Goal: Task Accomplishment & Management: Use online tool/utility

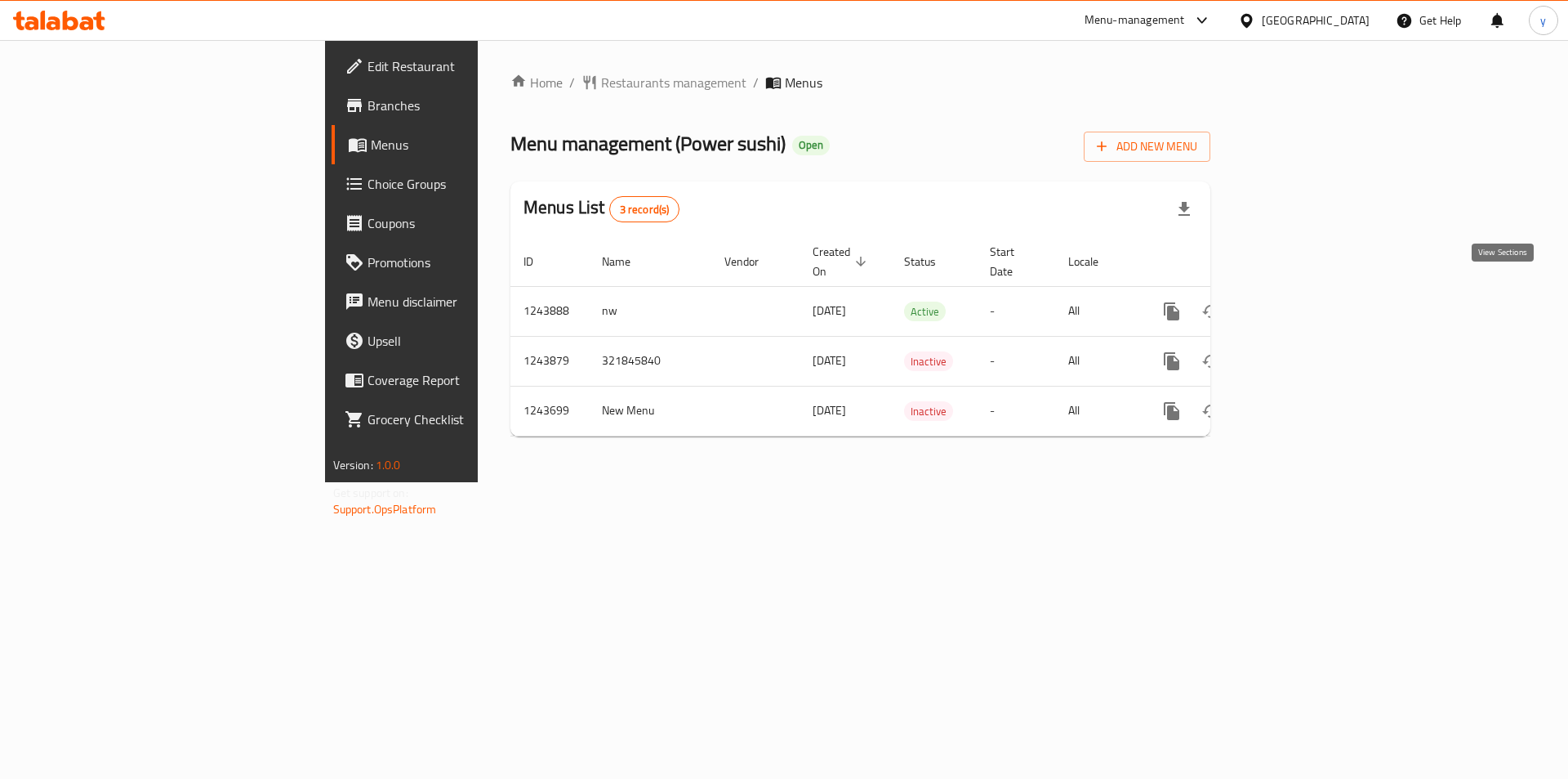
click at [1299, 302] on icon "enhanced table" at bounding box center [1290, 312] width 20 height 20
click at [853, 257] on icon "enhanced table" at bounding box center [861, 261] width 14 height 14
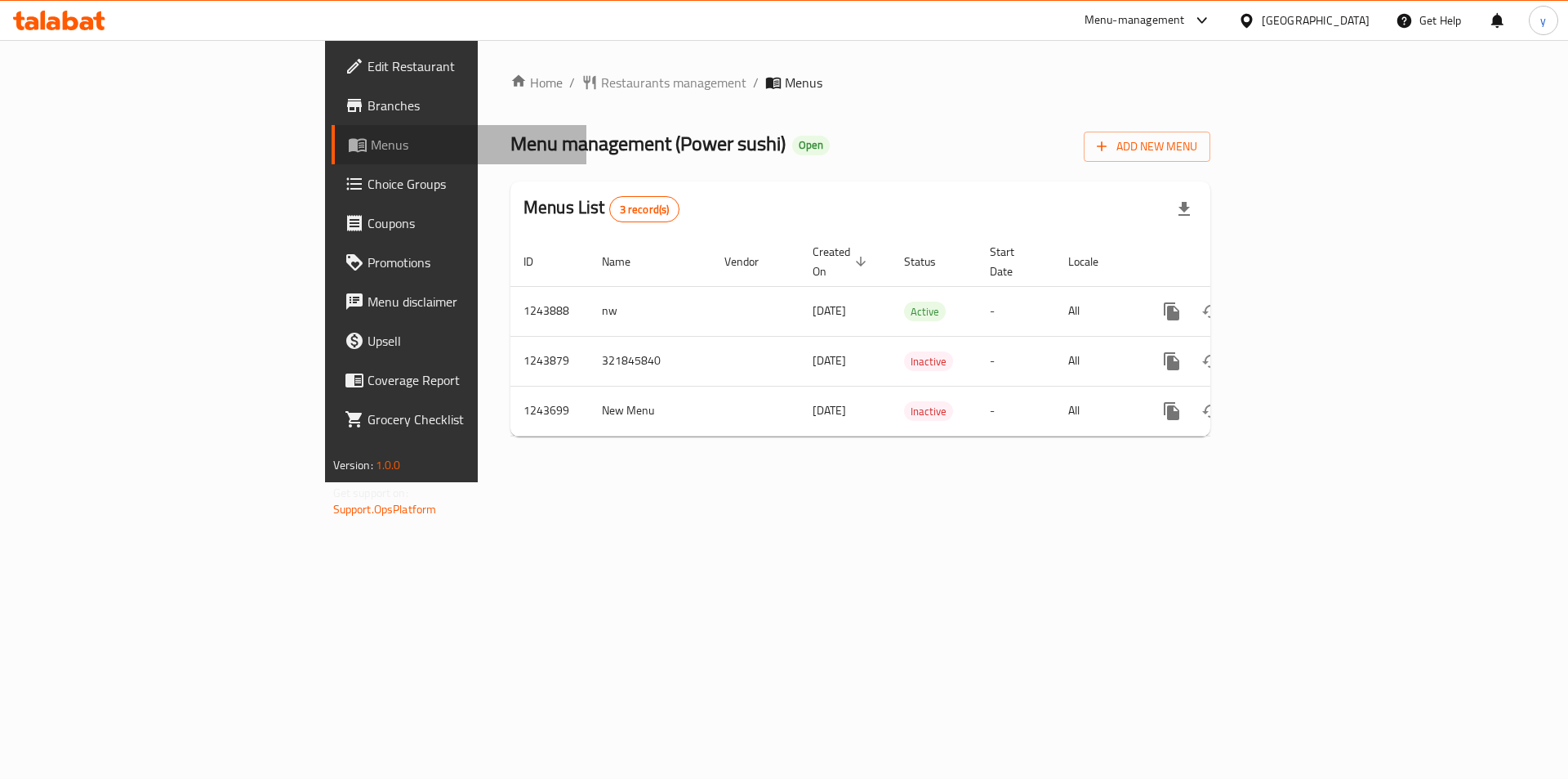
click at [371, 152] on span "Menus" at bounding box center [473, 145] width 203 height 20
click at [371, 146] on span "Menus" at bounding box center [473, 145] width 203 height 20
click at [601, 81] on span "Restaurants management" at bounding box center [673, 83] width 145 height 20
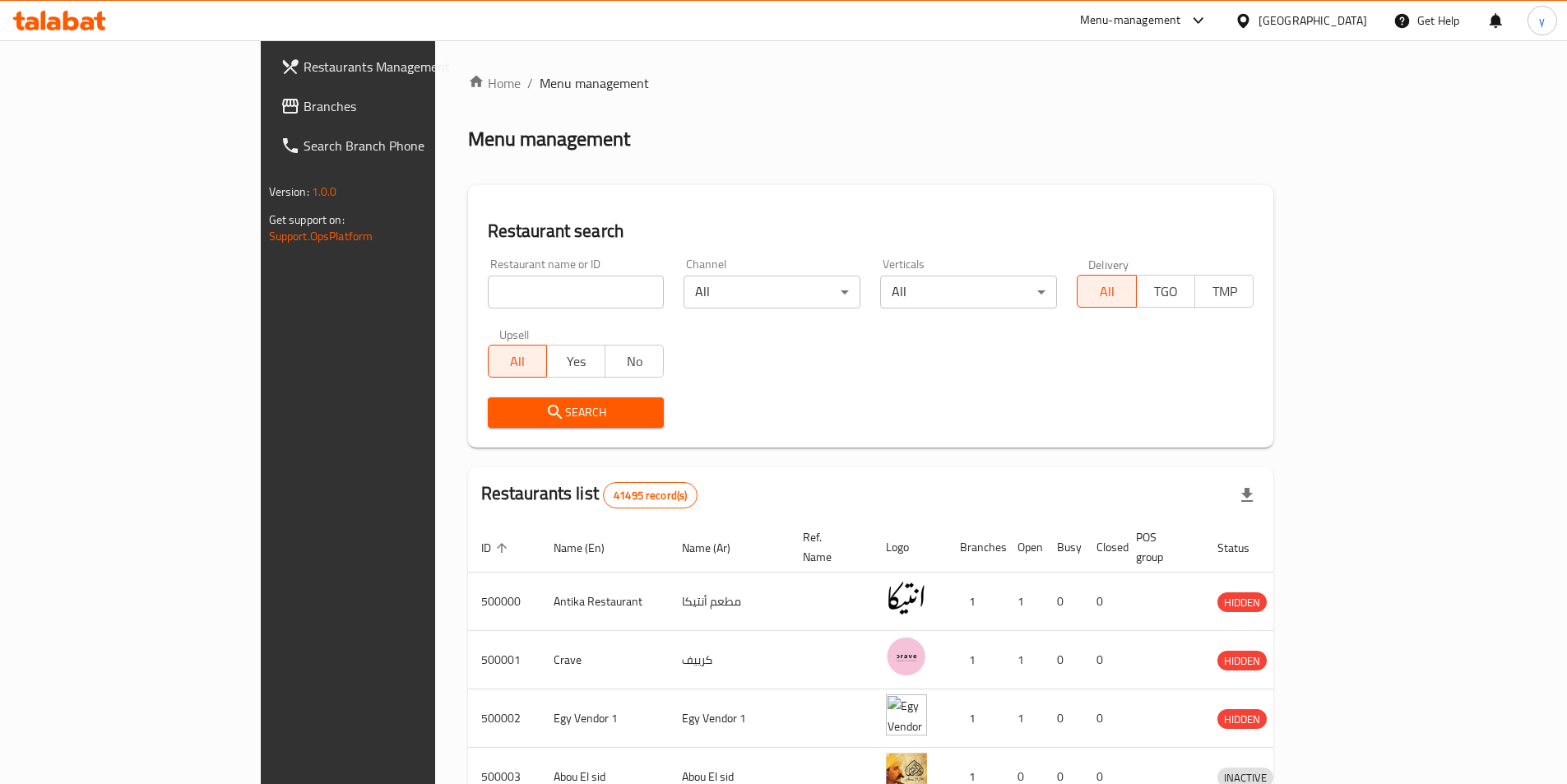
click at [304, 100] on span "Branches" at bounding box center [406, 106] width 206 height 20
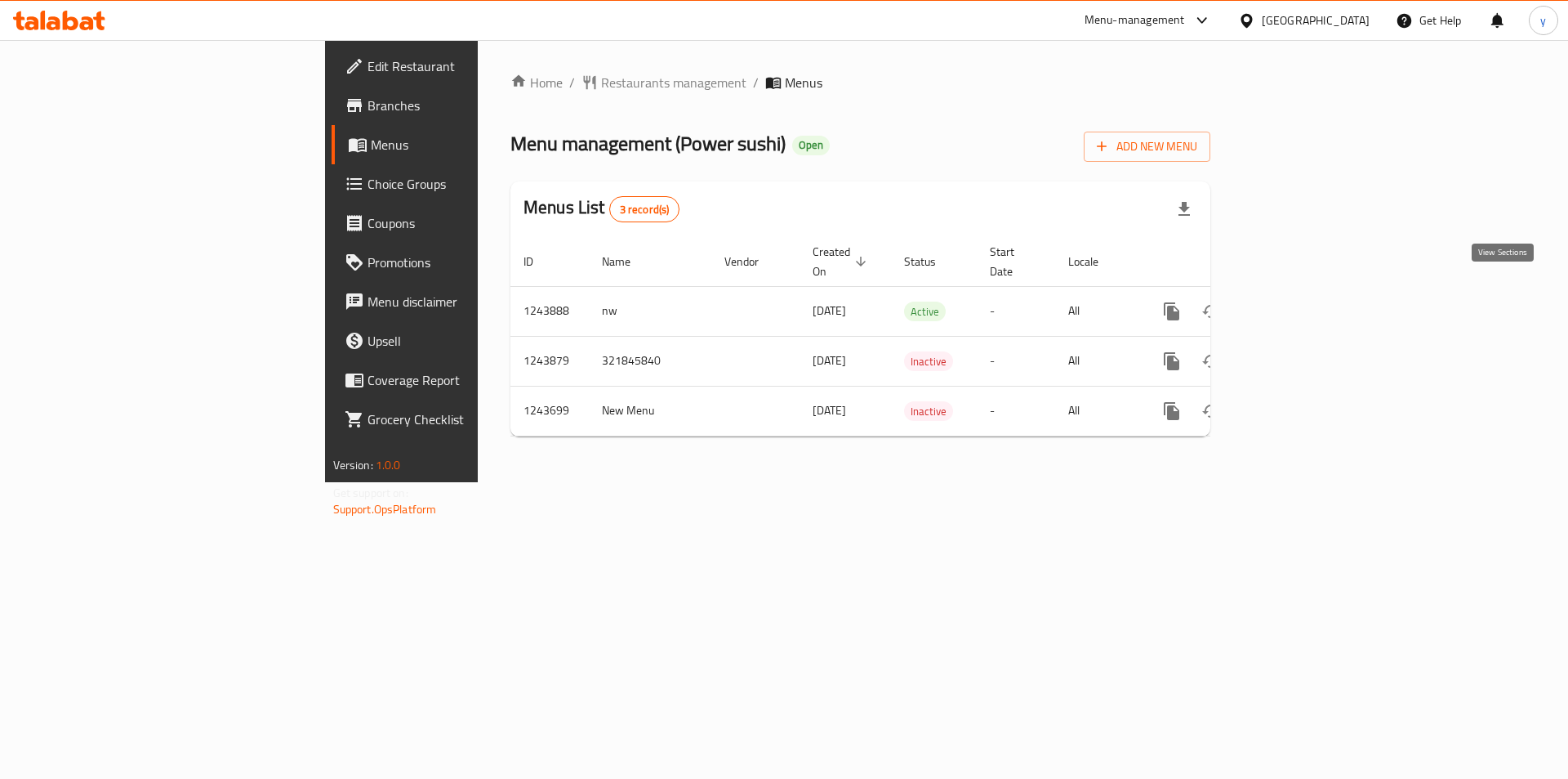
click at [1299, 302] on icon "enhanced table" at bounding box center [1290, 312] width 20 height 20
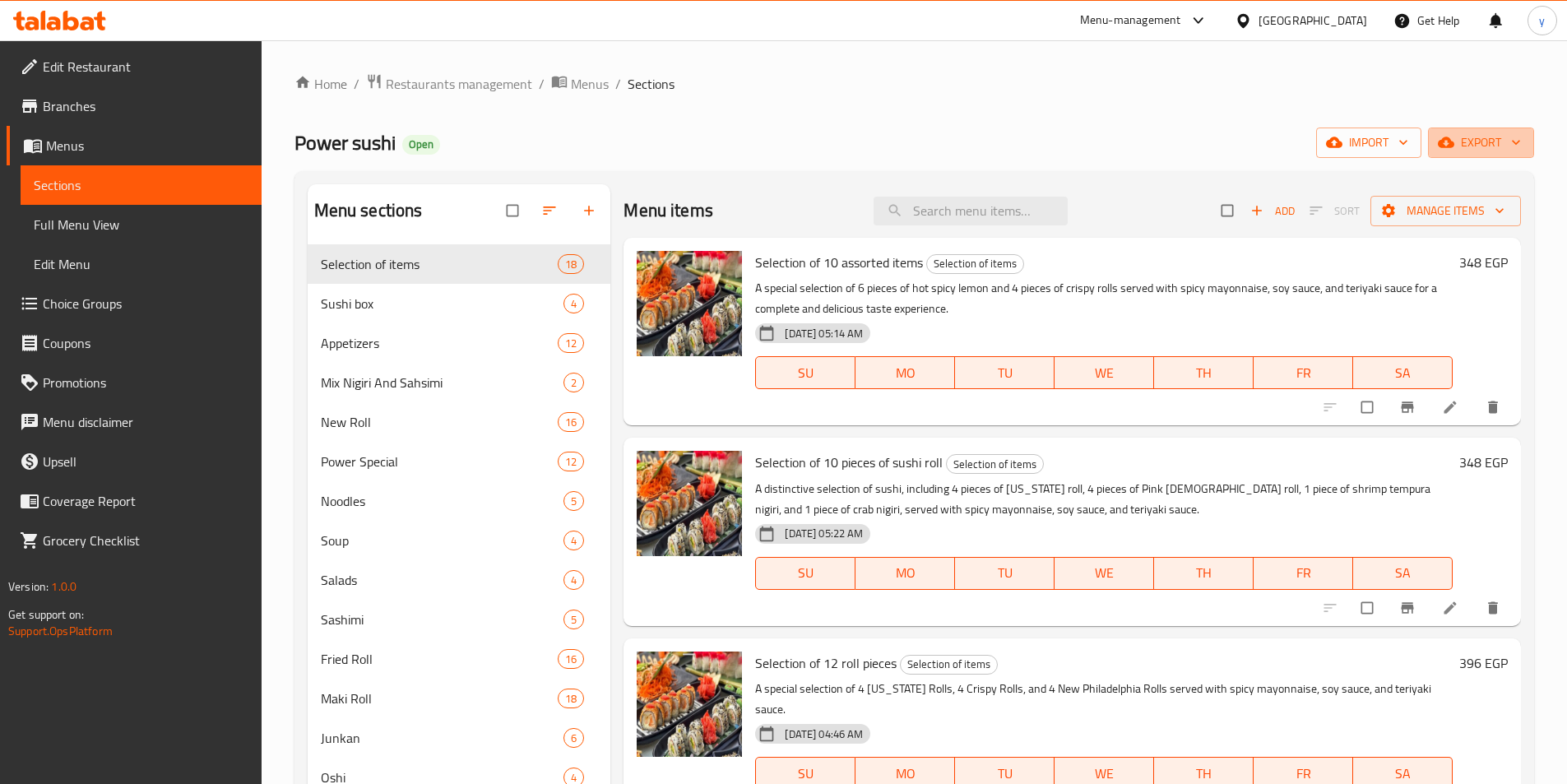
click at [1477, 139] on span "export" at bounding box center [1481, 142] width 80 height 21
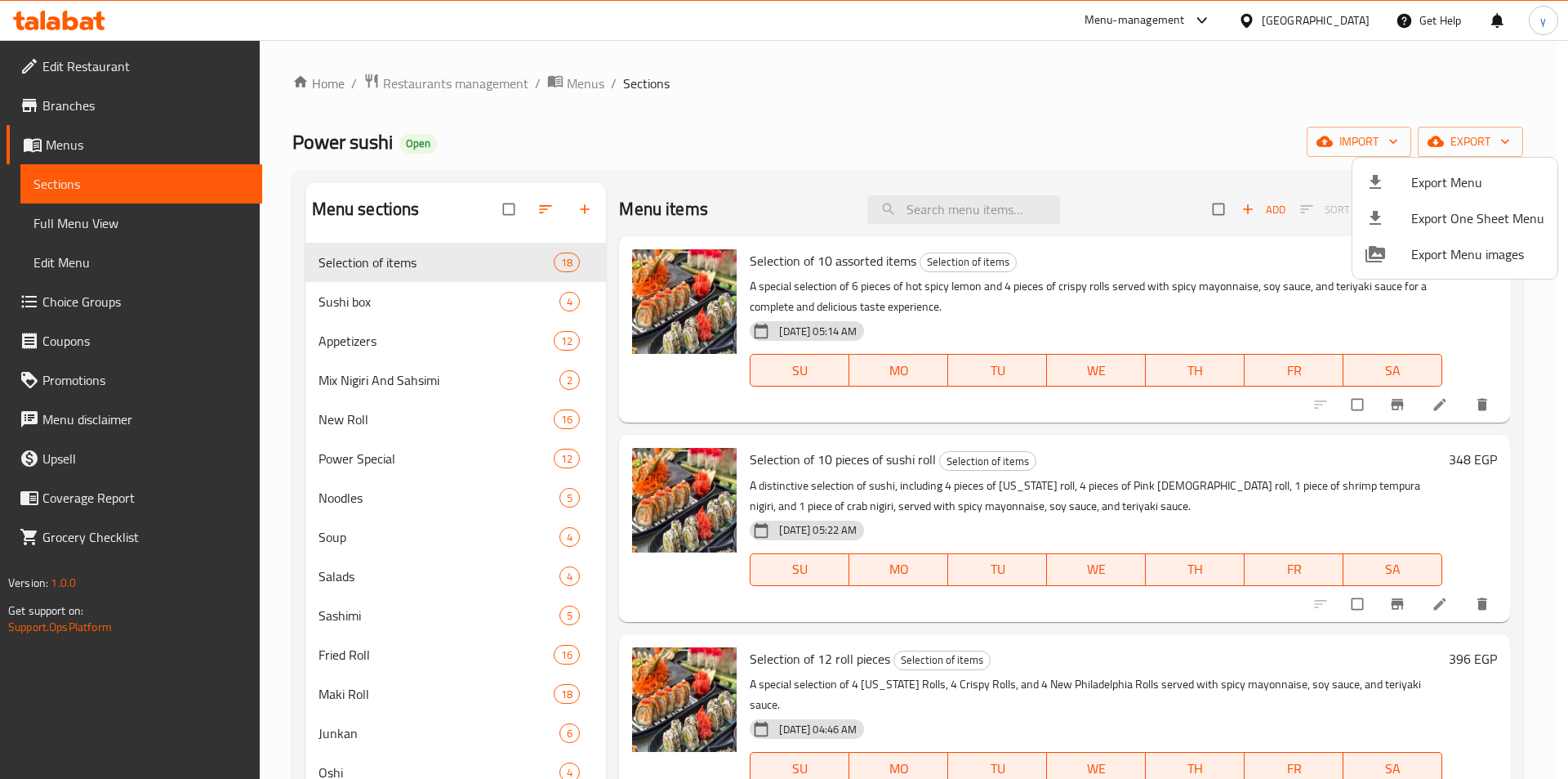
click at [1345, 133] on div at bounding box center [784, 389] width 1568 height 779
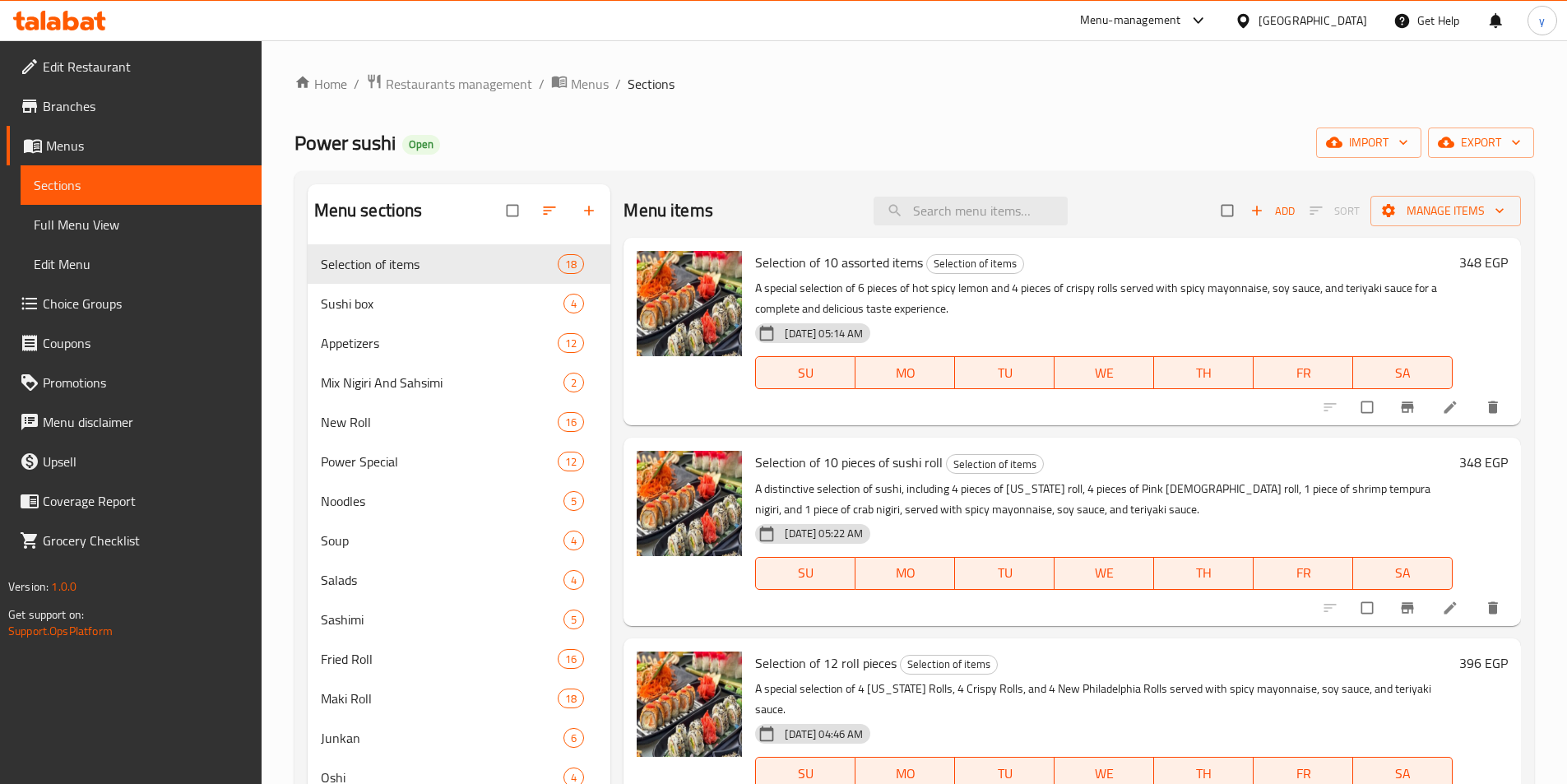
click at [1355, 134] on span "import" at bounding box center [1368, 142] width 79 height 21
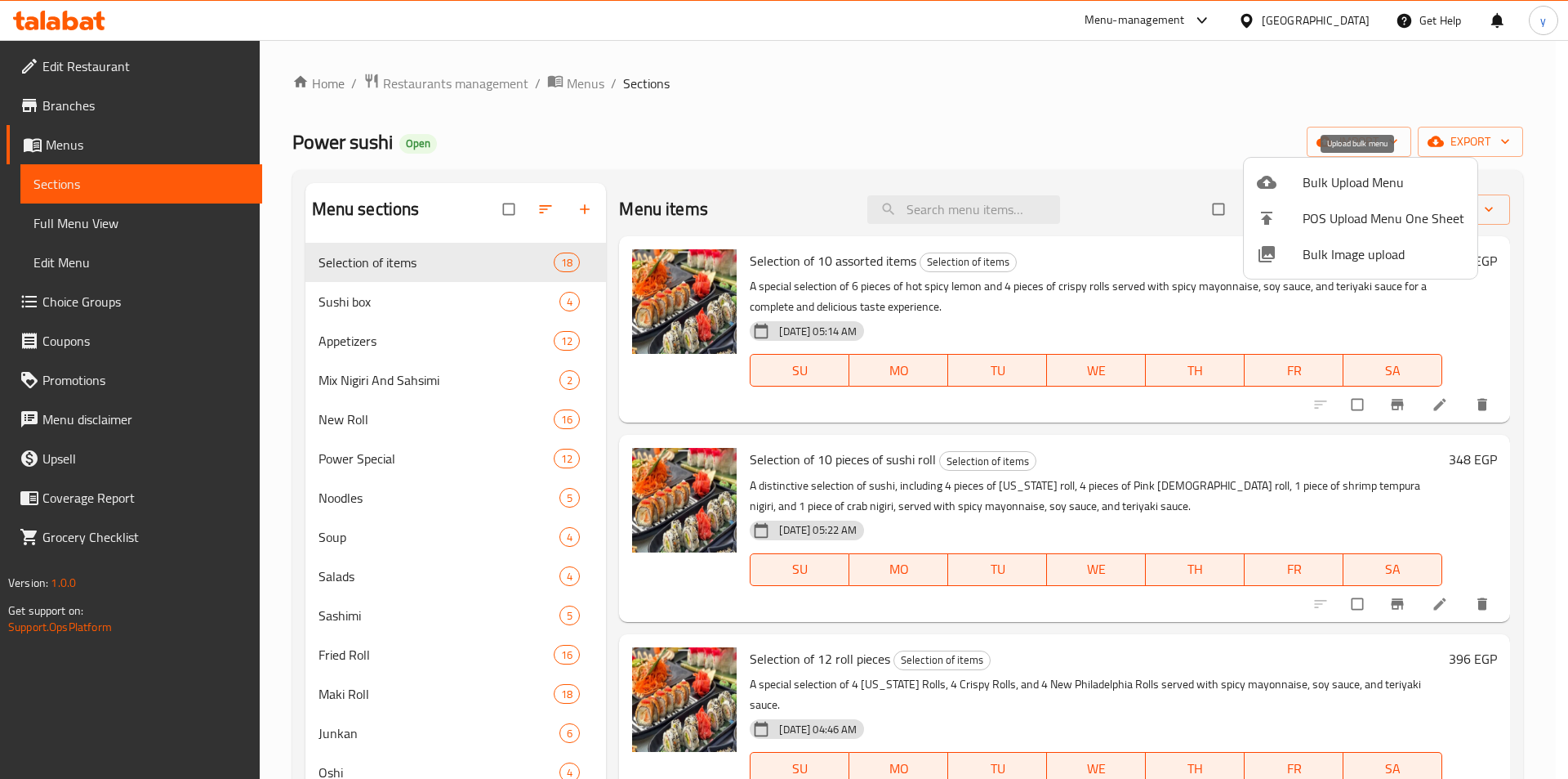
click at [1364, 181] on span "Bulk Upload Menu" at bounding box center [1383, 182] width 162 height 20
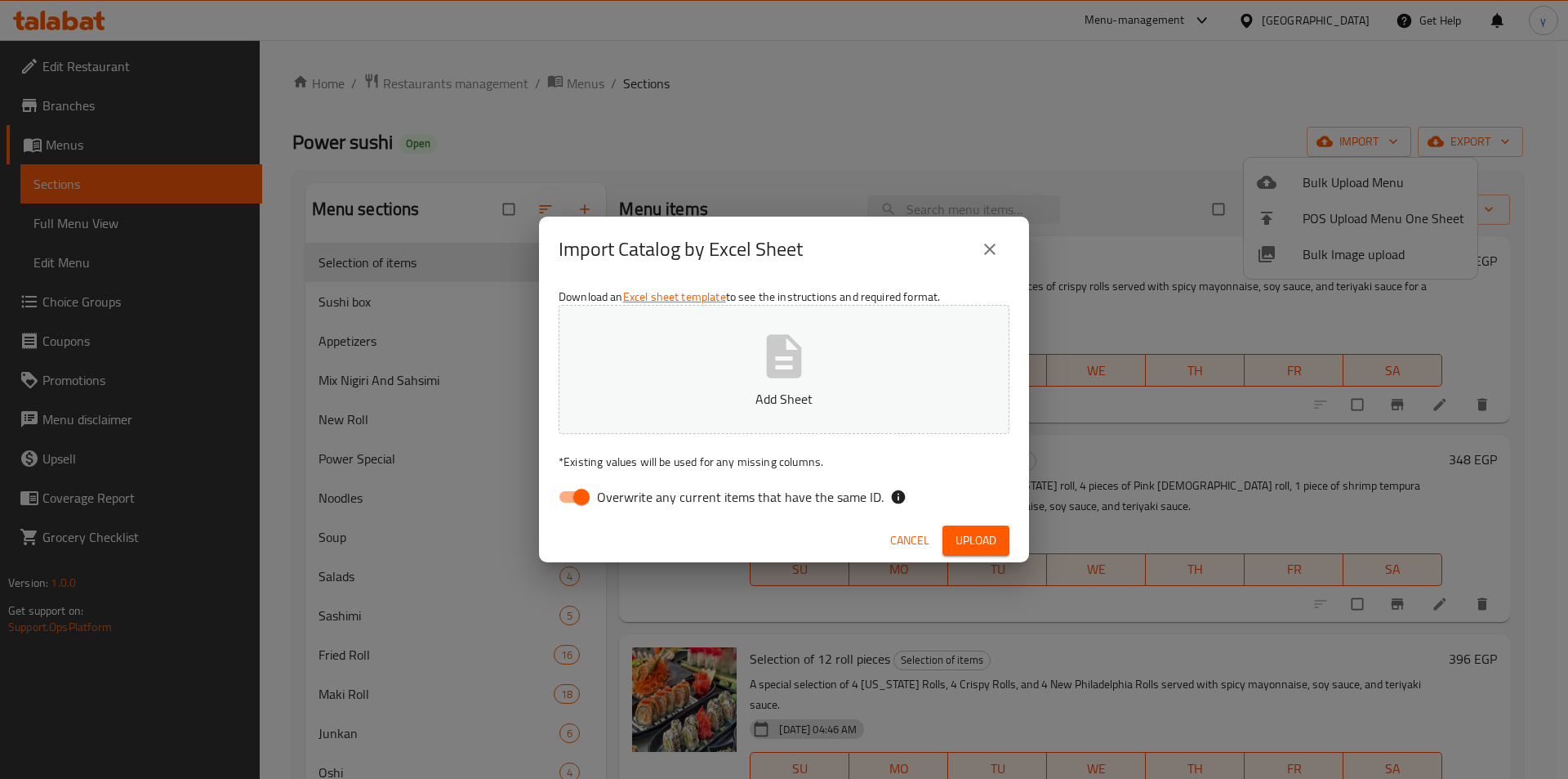
click at [997, 261] on button "close" at bounding box center [990, 249] width 40 height 40
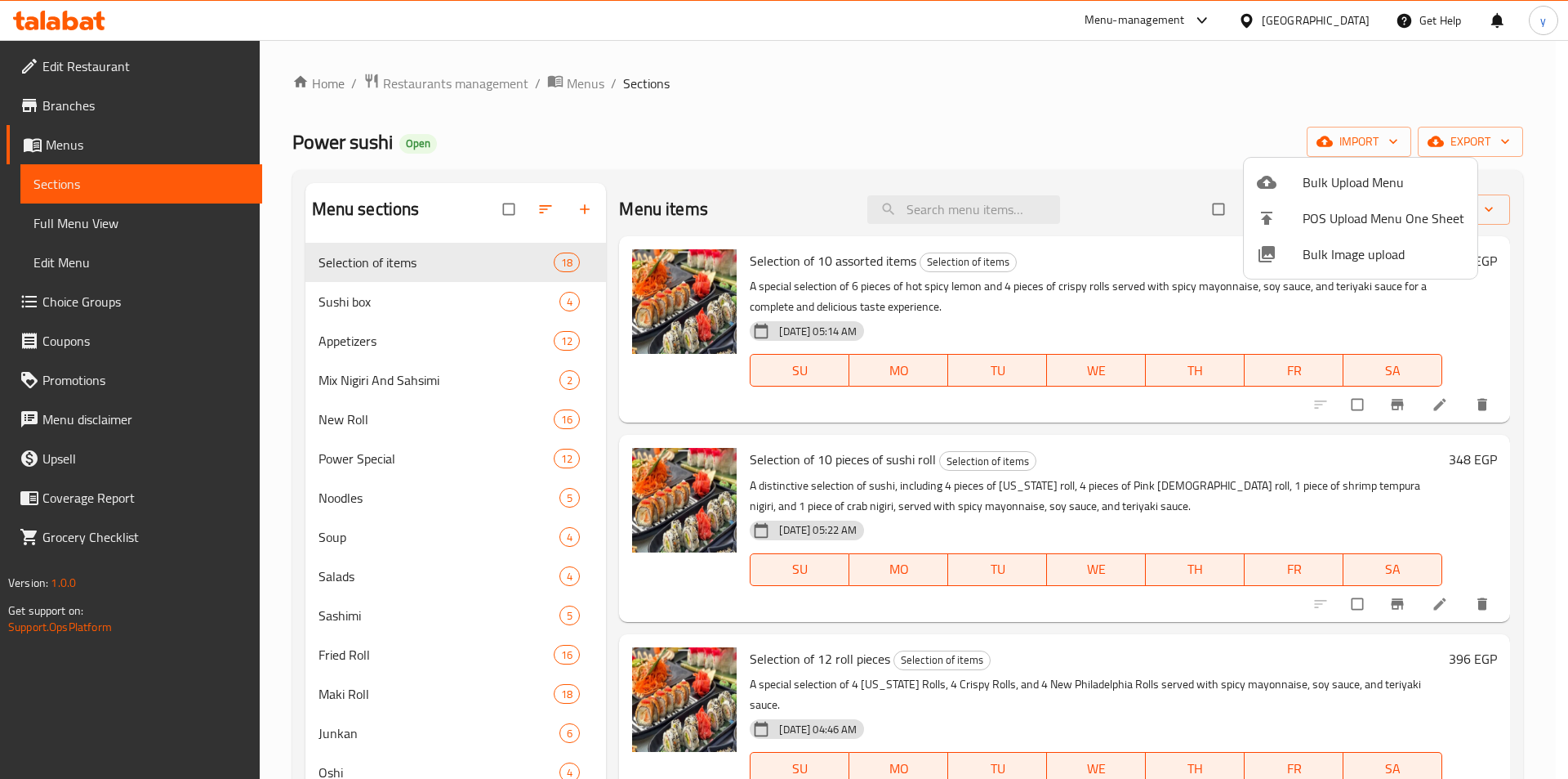
click at [1499, 140] on div at bounding box center [784, 389] width 1568 height 779
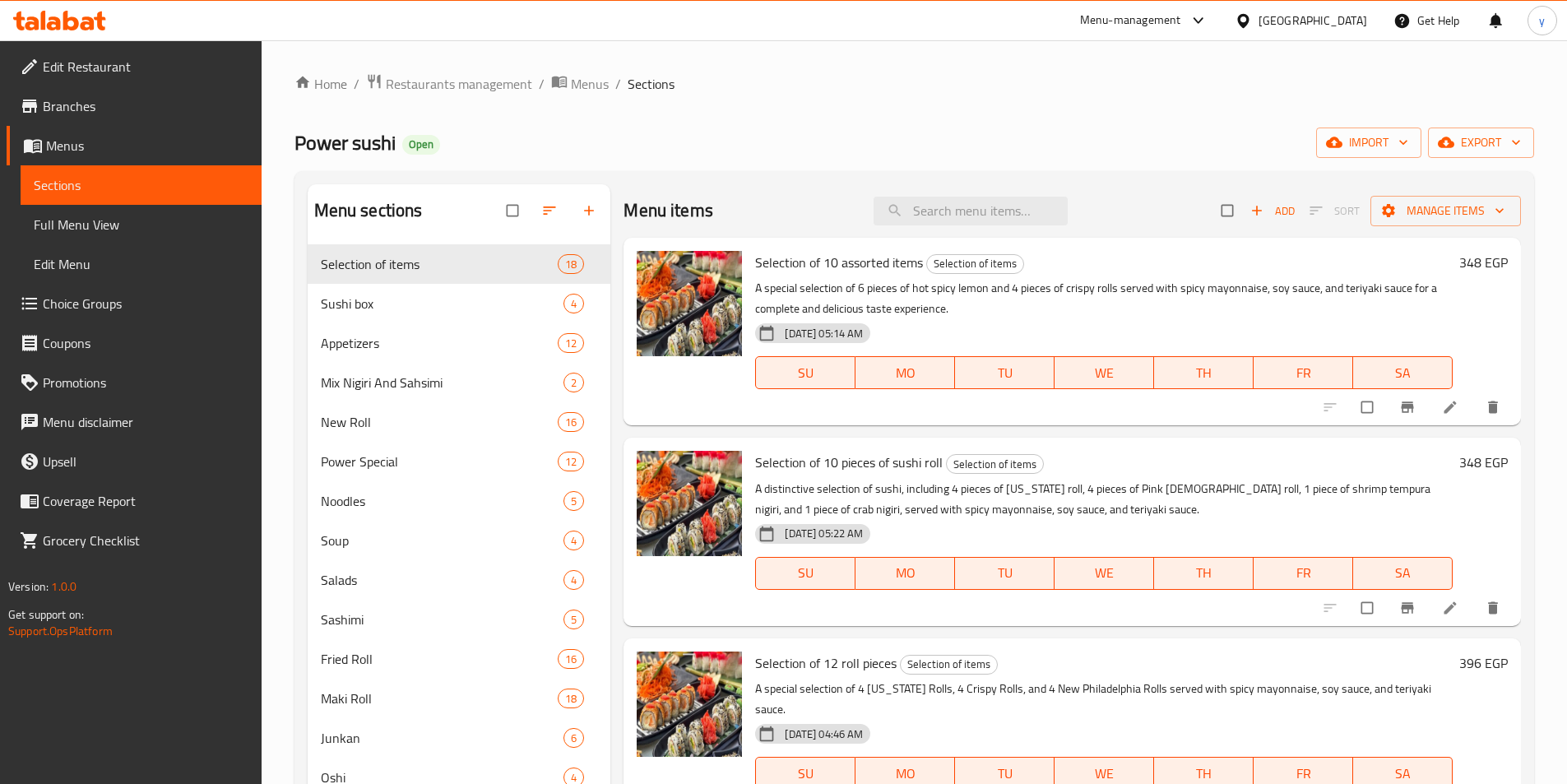
click at [1510, 141] on icon "button" at bounding box center [1516, 142] width 16 height 16
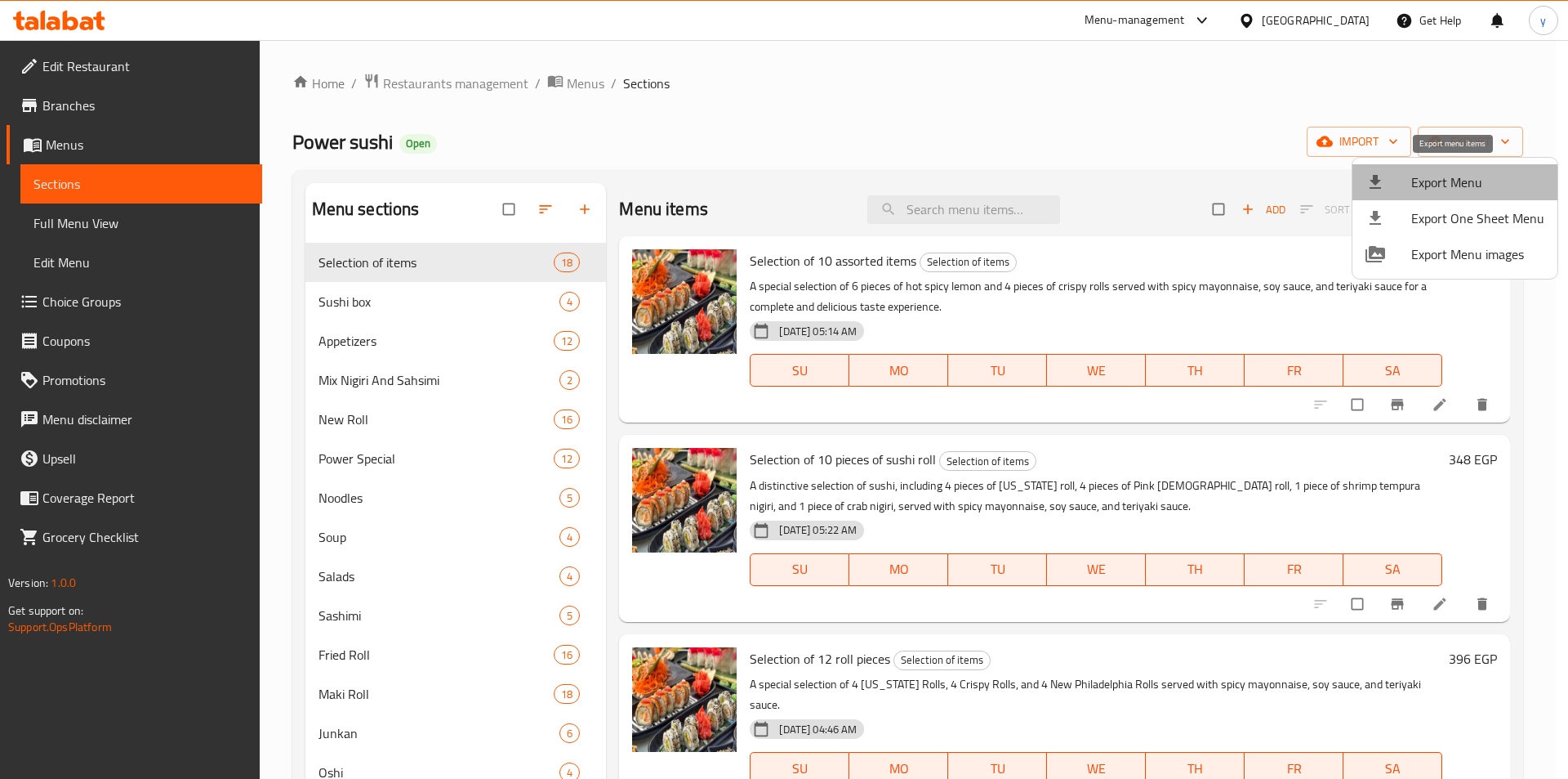
click at [1471, 173] on span "Export Menu" at bounding box center [1478, 182] width 133 height 20
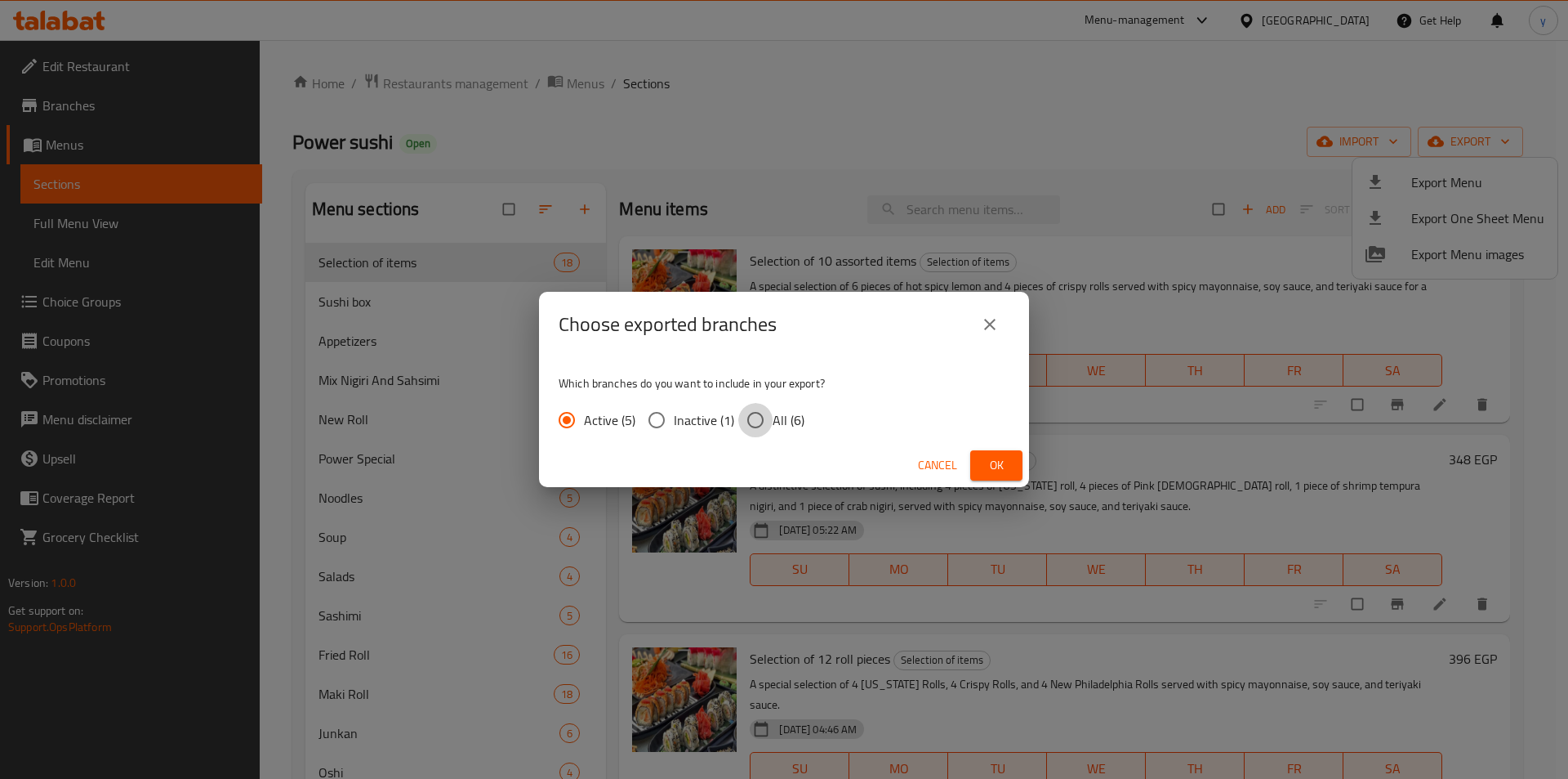
click at [761, 417] on input "All (6)" at bounding box center [755, 420] width 34 height 34
radio input "true"
click at [991, 459] on span "Ok" at bounding box center [996, 465] width 26 height 21
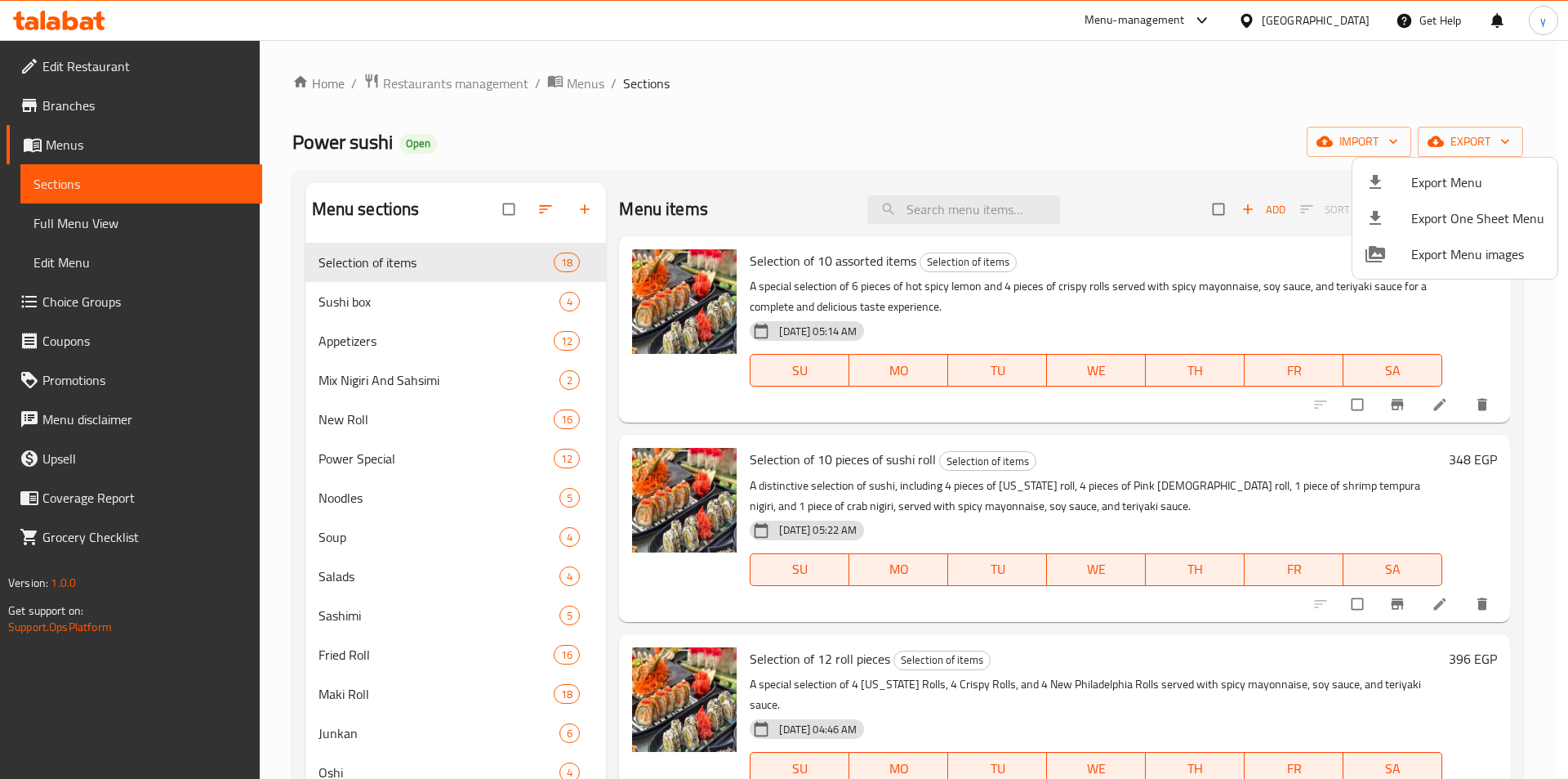
click at [1527, 332] on div at bounding box center [784, 389] width 1568 height 779
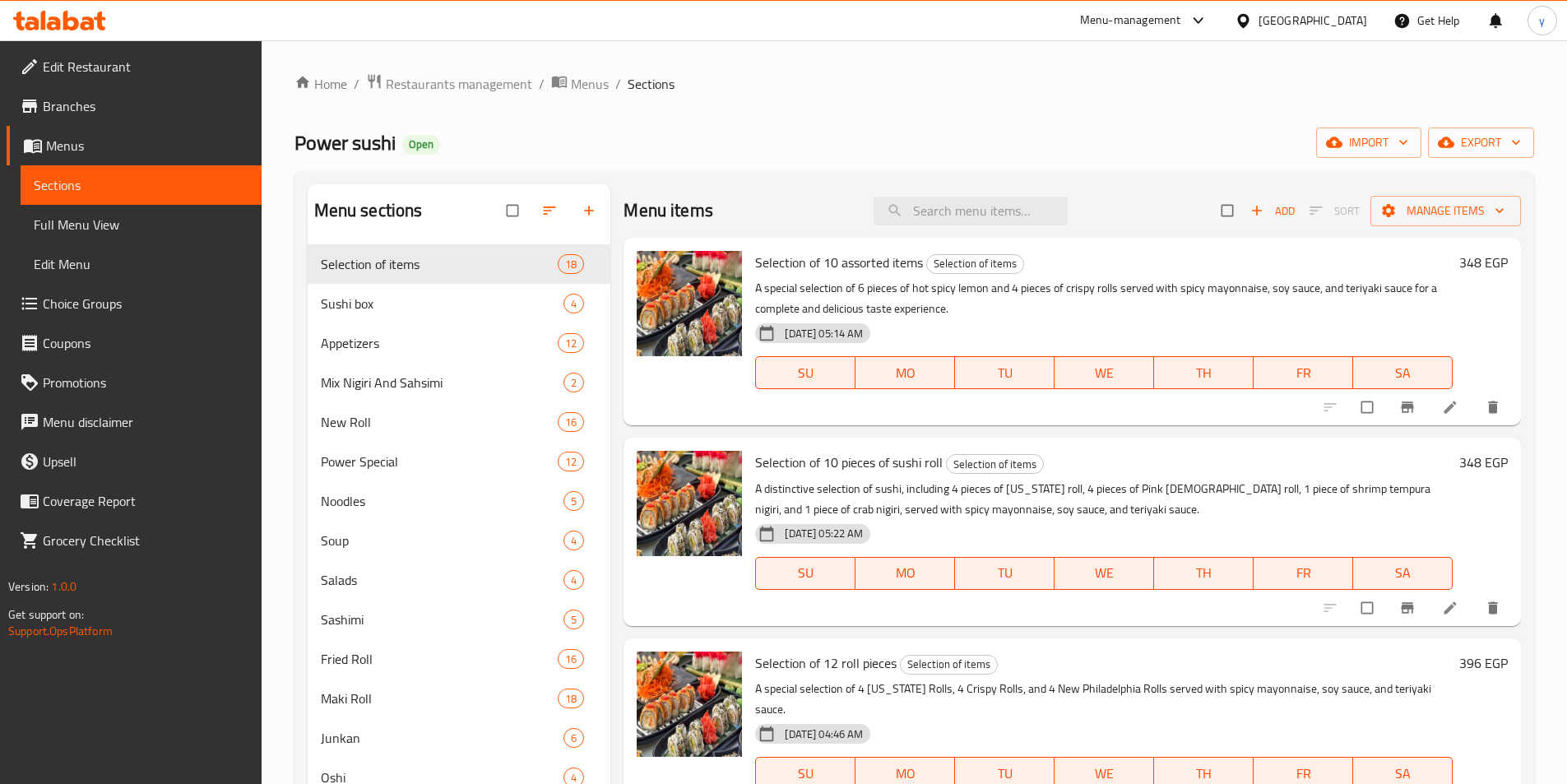
click at [1459, 137] on span "export" at bounding box center [1481, 142] width 80 height 21
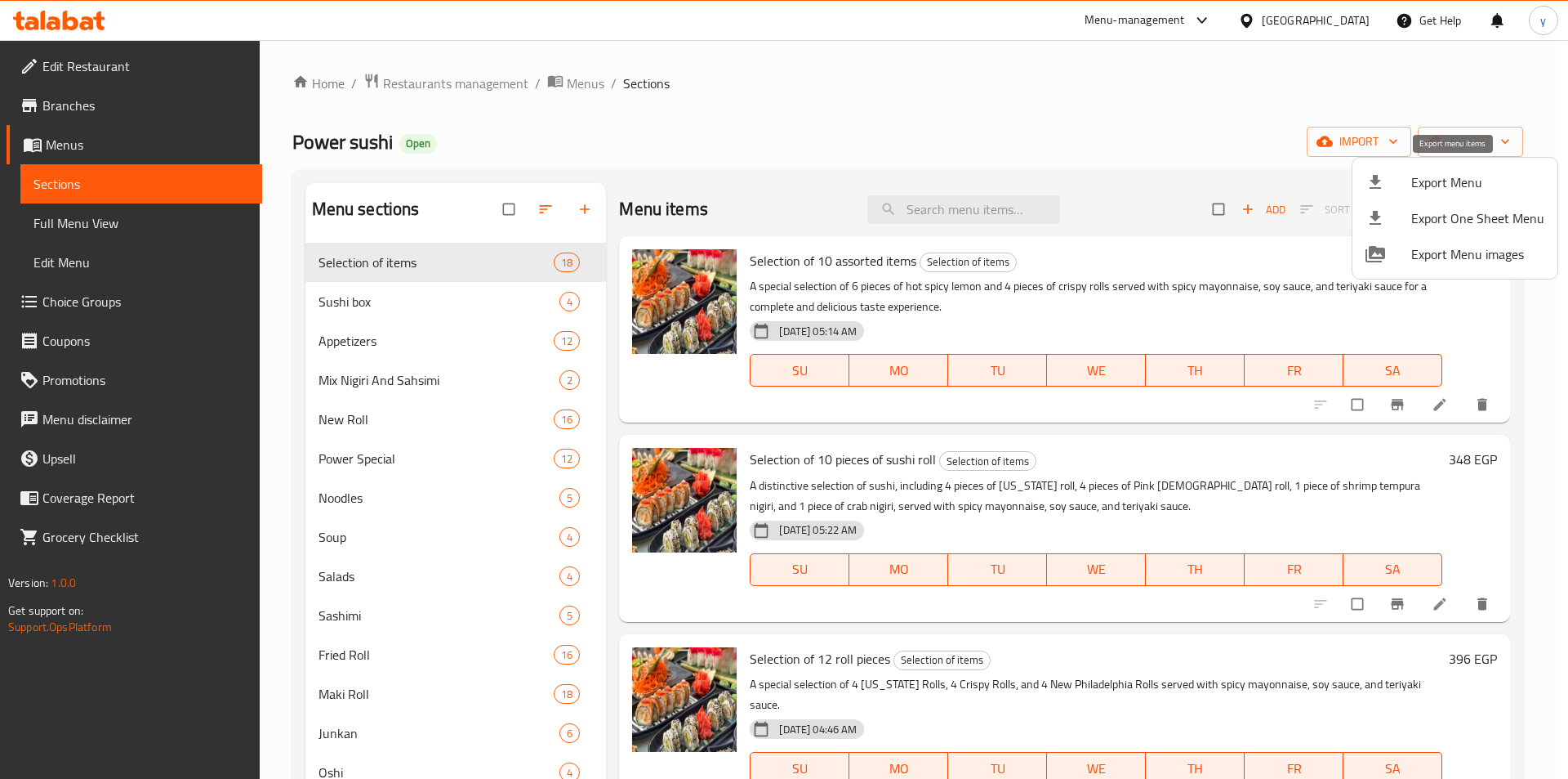
click at [1452, 180] on span "Export Menu" at bounding box center [1478, 182] width 133 height 20
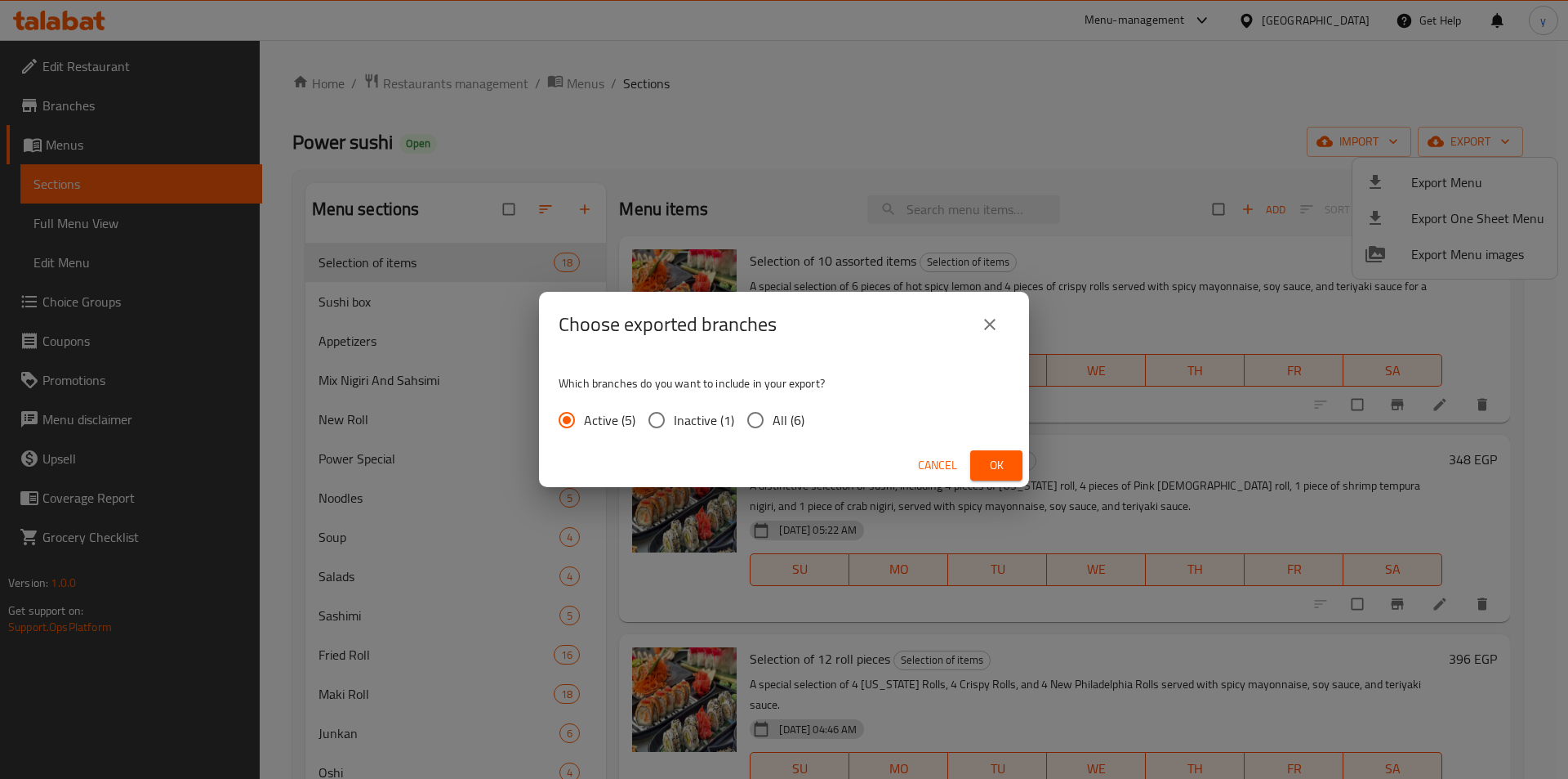
click at [761, 428] on input "All (6)" at bounding box center [755, 420] width 34 height 34
radio input "true"
click at [998, 478] on button "Ok" at bounding box center [996, 466] width 52 height 31
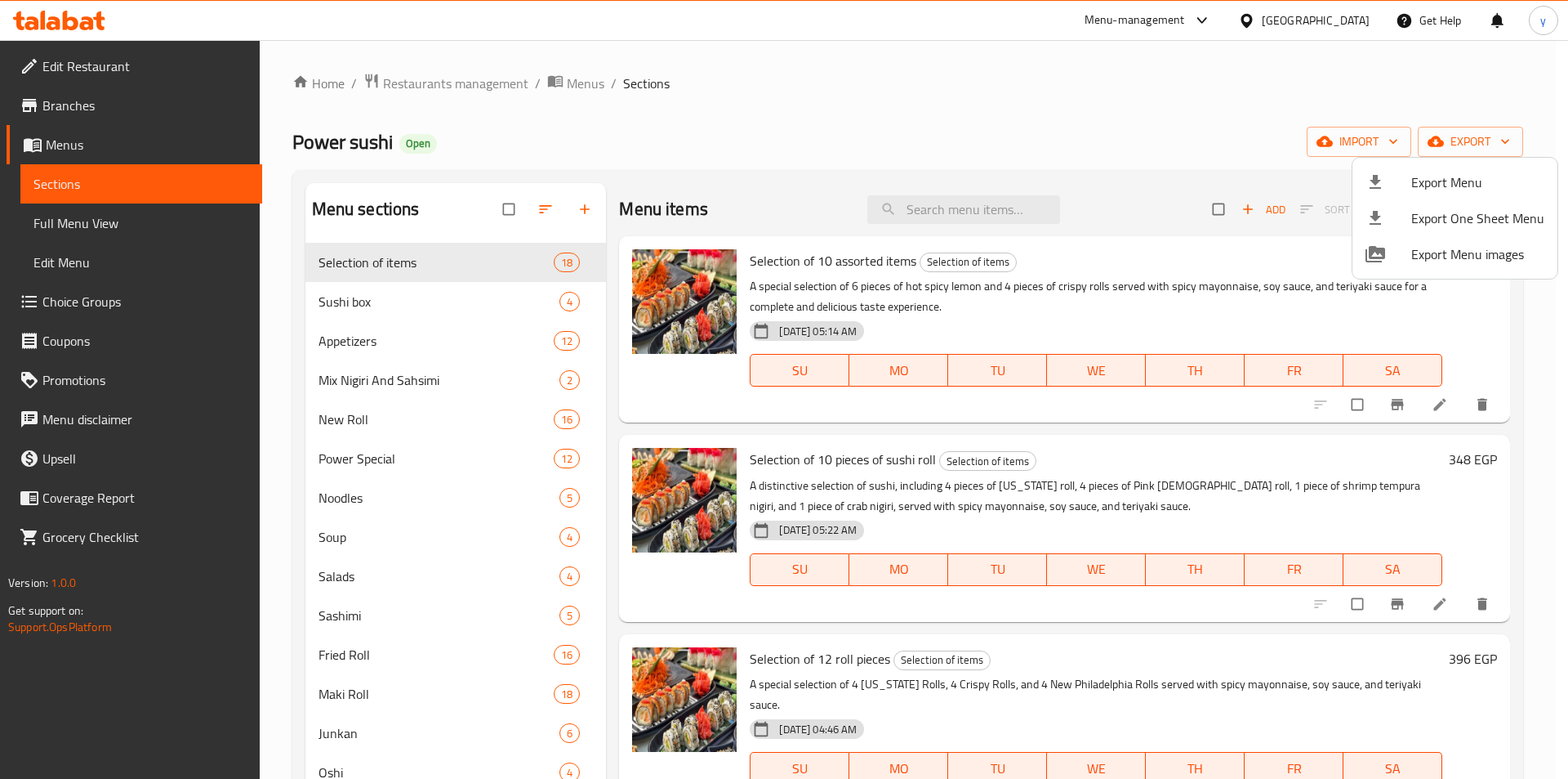
click at [77, 77] on div at bounding box center [784, 389] width 1568 height 779
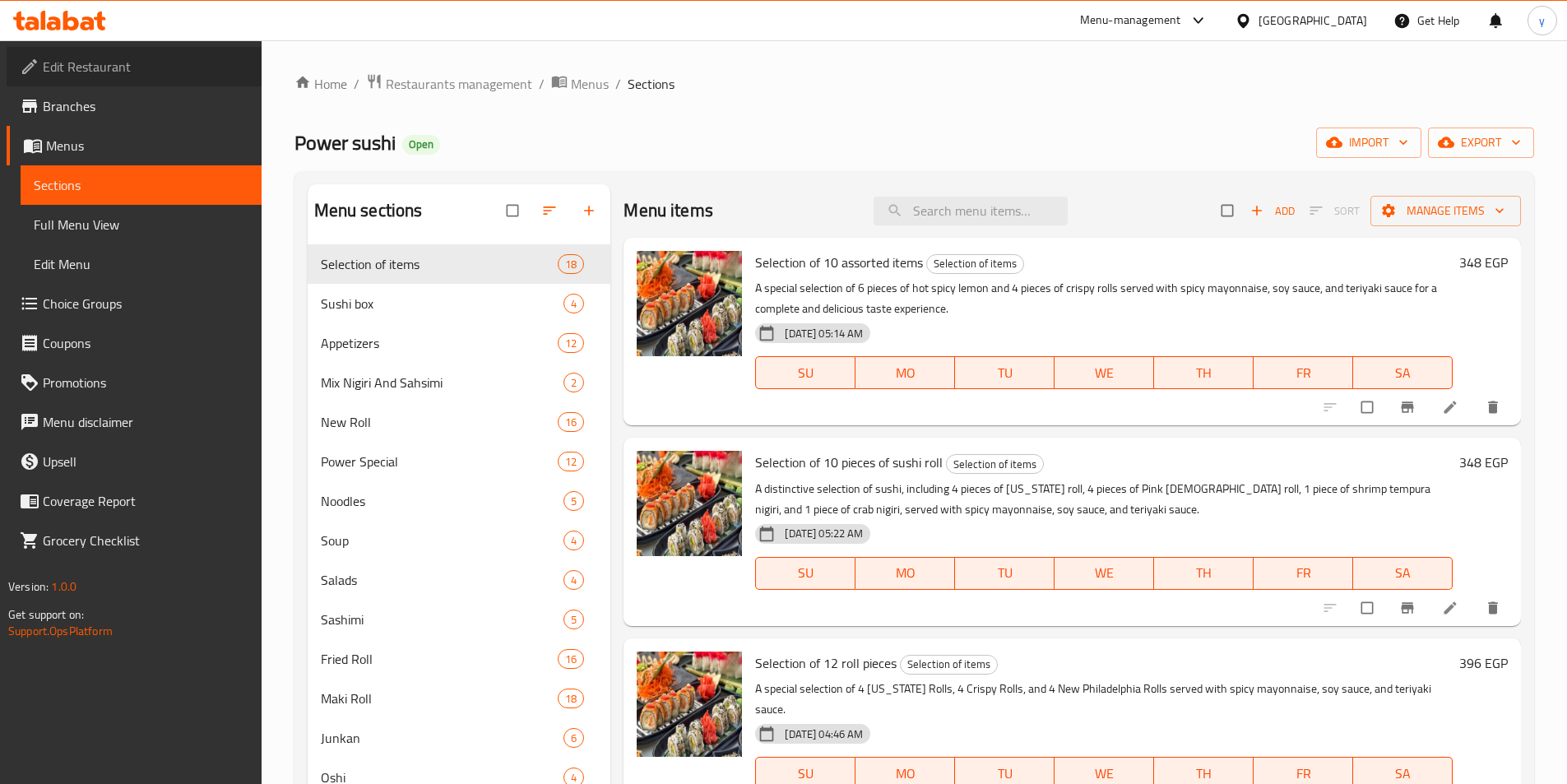
click at [99, 70] on span "Edit Restaurant" at bounding box center [145, 67] width 206 height 20
